Goal: Transaction & Acquisition: Purchase product/service

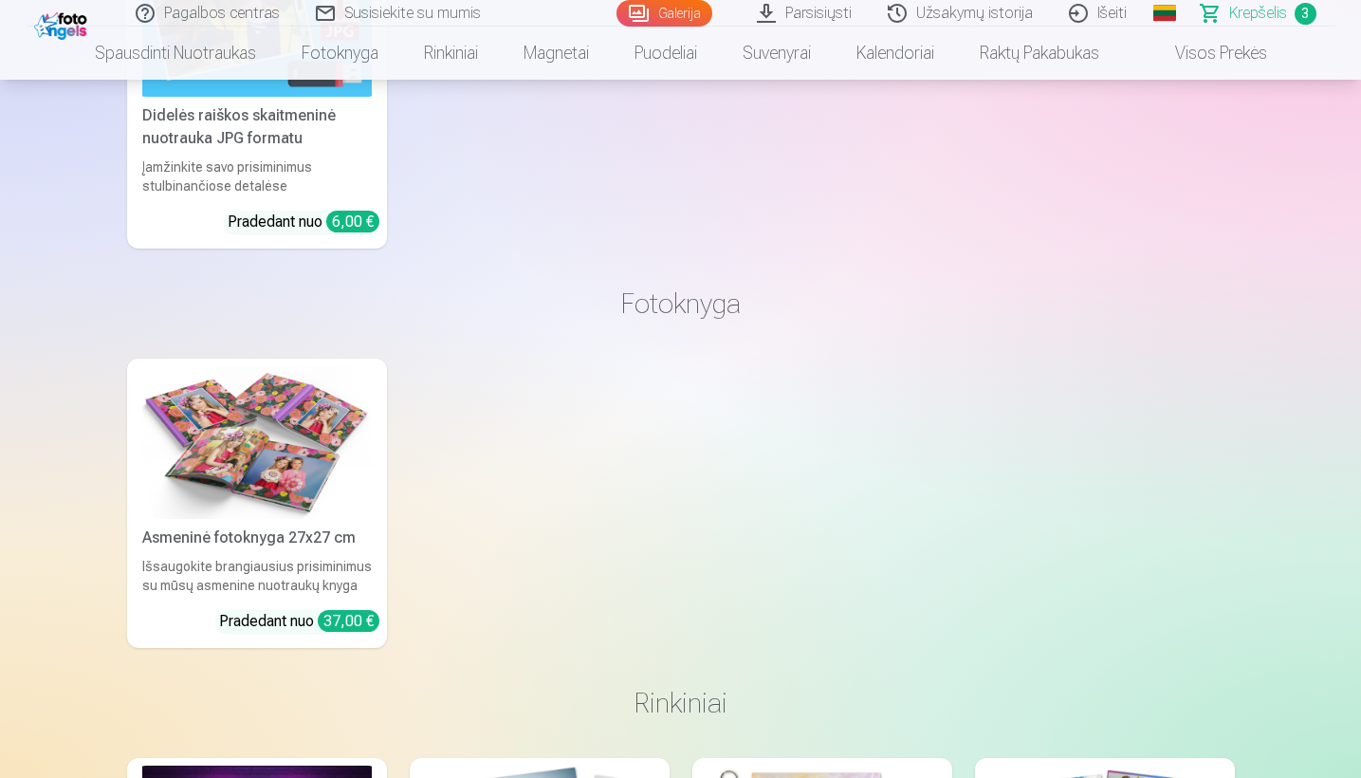
scroll to position [1891, 0]
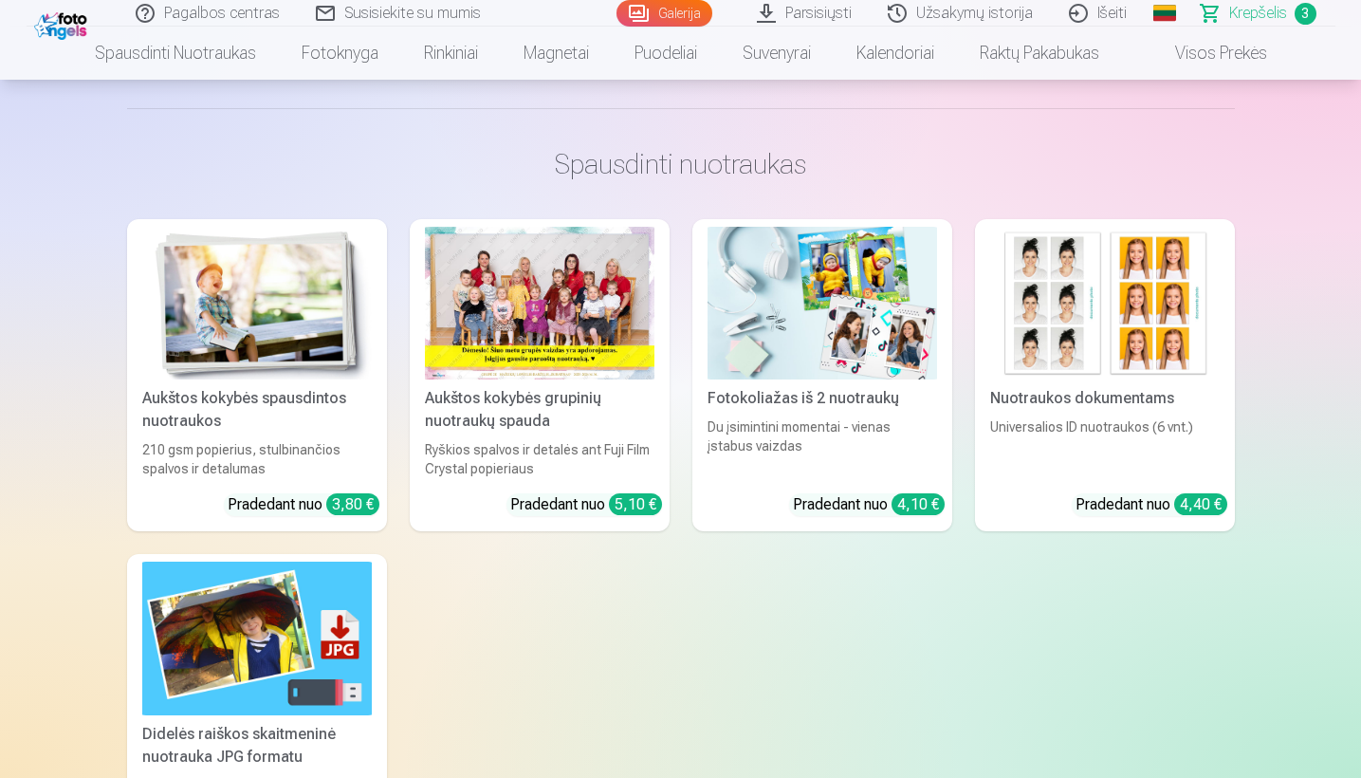
drag, startPoint x: 0, startPoint y: 0, endPoint x: 581, endPoint y: 301, distance: 653.9
click at [581, 301] on div at bounding box center [540, 303] width 230 height 153
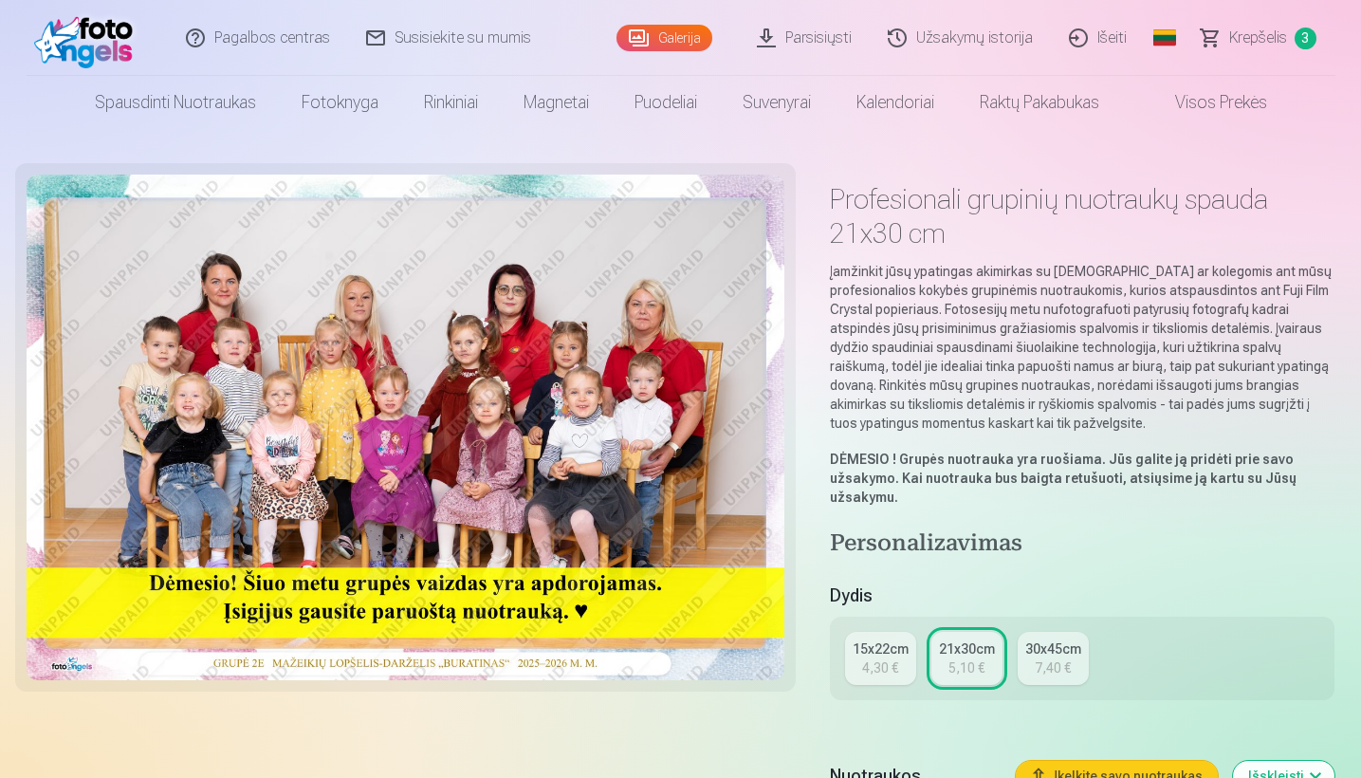
click at [811, 35] on link "Parsisiųsti" at bounding box center [805, 38] width 131 height 76
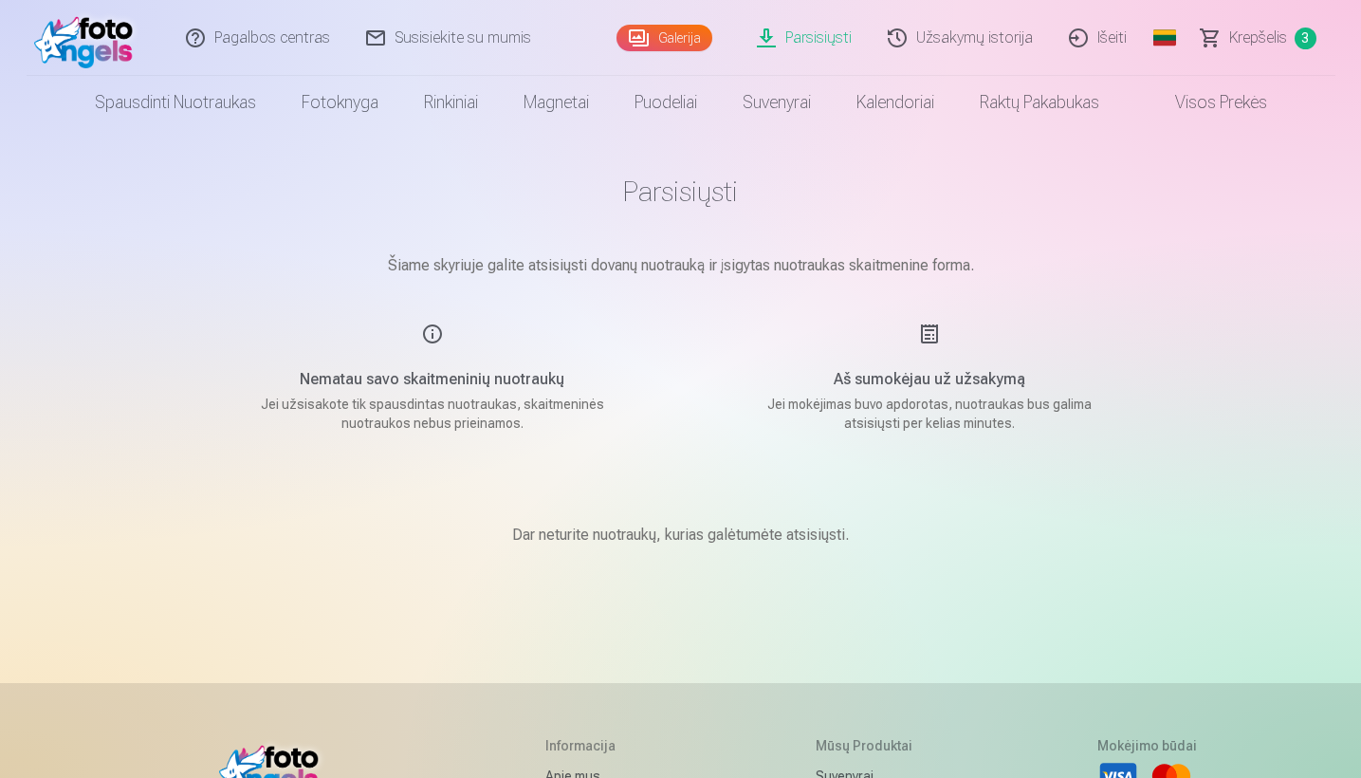
click at [351, 104] on link "Fotoknyga" at bounding box center [340, 102] width 122 height 53
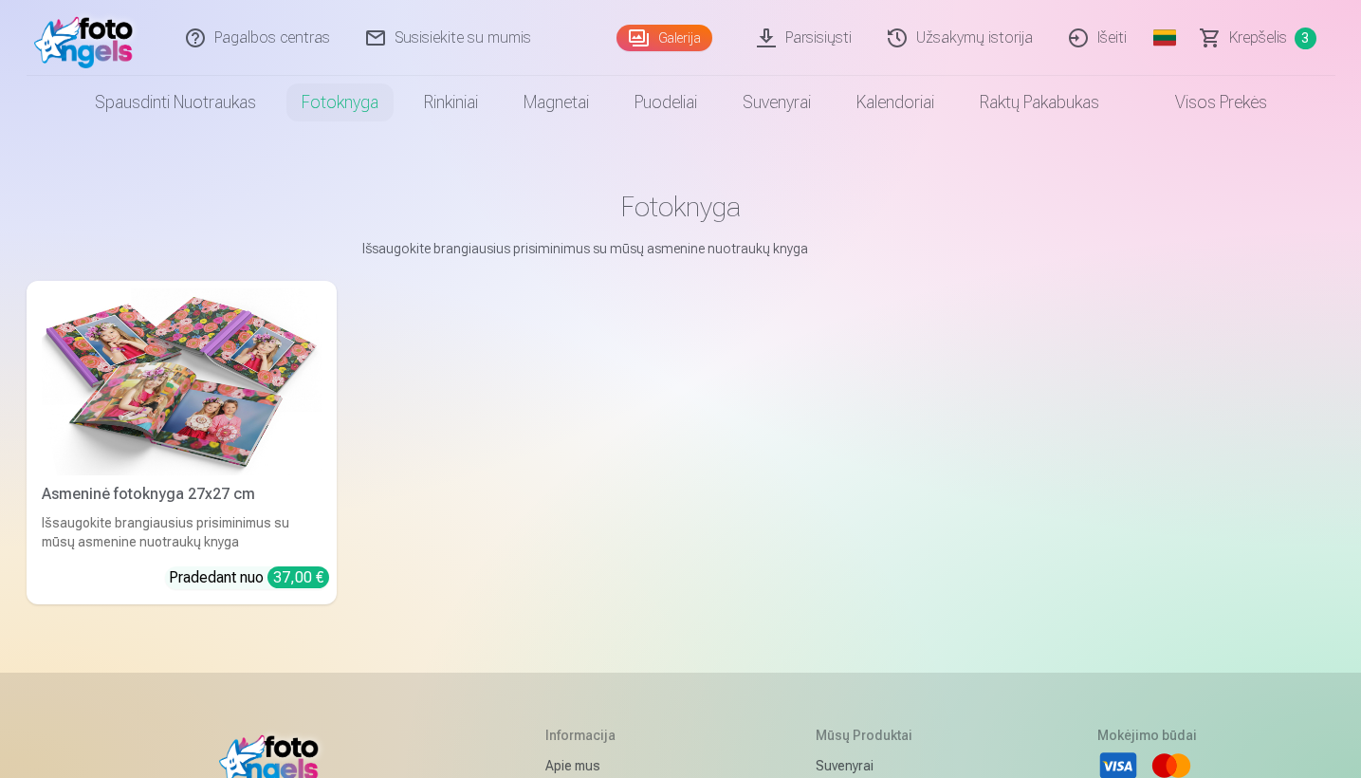
click at [1258, 40] on span "Krepšelis" at bounding box center [1259, 38] width 58 height 23
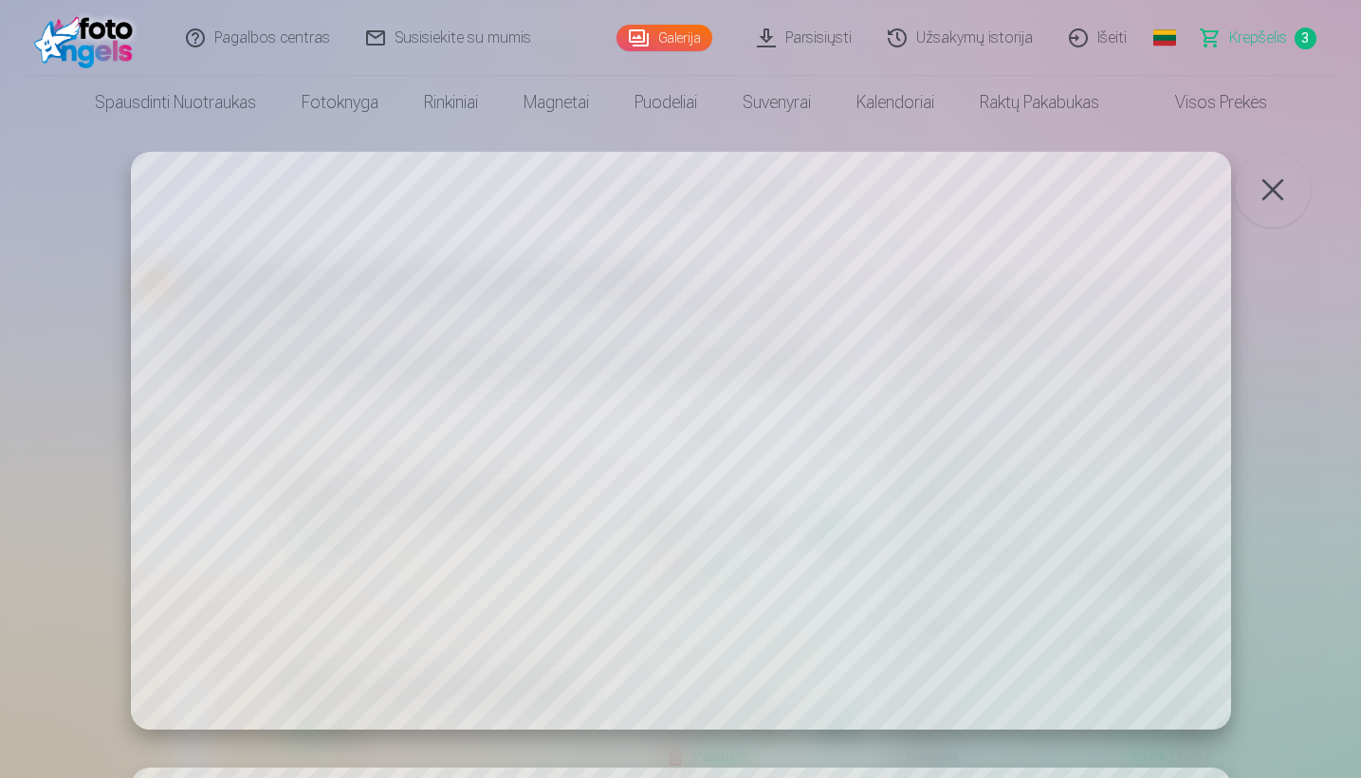
click at [1293, 179] on button "button" at bounding box center [1273, 190] width 76 height 76
